Goal: Task Accomplishment & Management: Complete application form

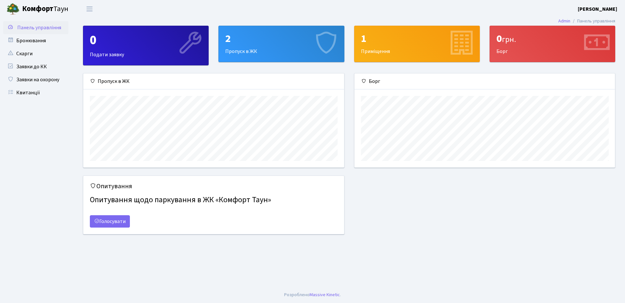
scroll to position [94, 260]
click at [234, 49] on div "2 Пропуск в ЖК" at bounding box center [281, 44] width 125 height 36
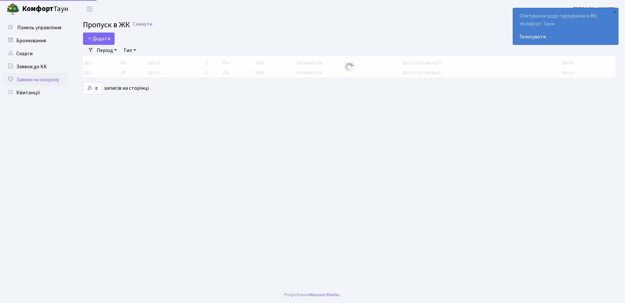
select select "25"
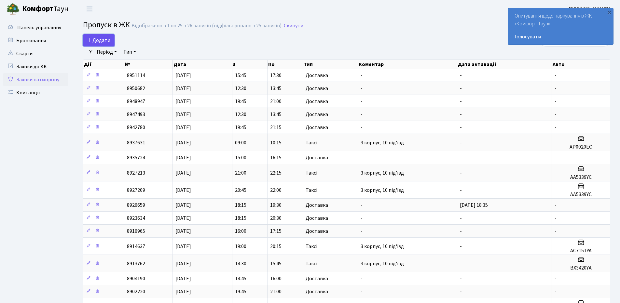
click at [104, 45] on link "Додати" at bounding box center [99, 40] width 32 height 12
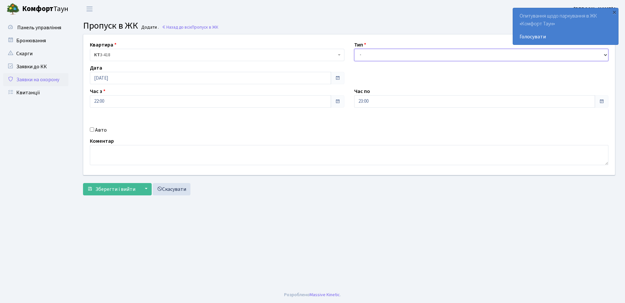
select select "2"
click at [354, 49] on select "- Доставка Таксі Гості Сервіс" at bounding box center [481, 55] width 255 height 12
click at [93, 130] on input "Авто" at bounding box center [92, 130] width 4 height 4
checkbox input "true"
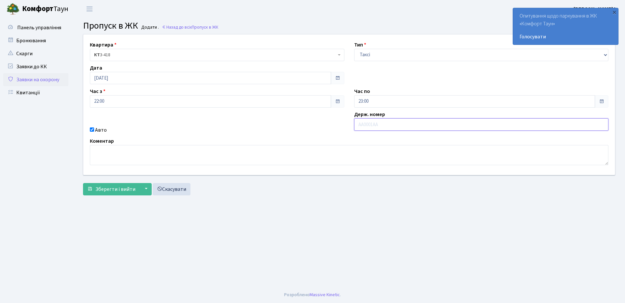
click at [404, 127] on input "text" at bounding box center [481, 124] width 255 height 12
type input "Ф"
type input "АІ2646МХ"
click at [128, 189] on span "Зберегти і вийти" at bounding box center [115, 189] width 40 height 7
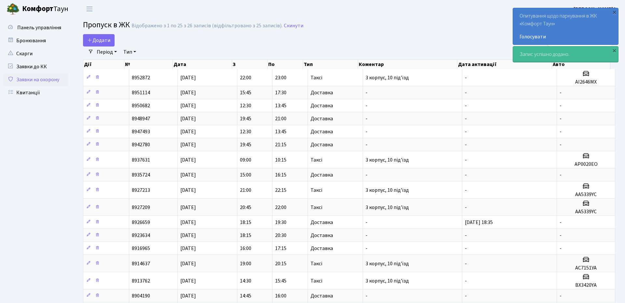
select select "25"
